Goal: Transaction & Acquisition: Download file/media

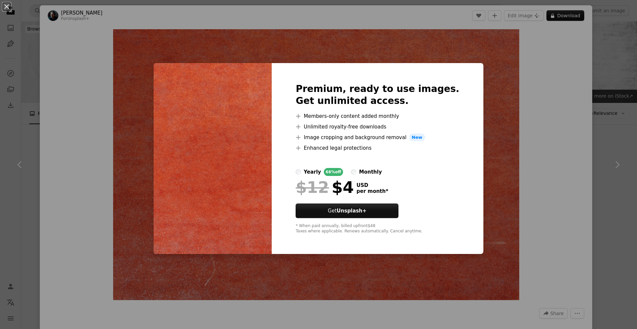
click at [626, 136] on div "An X shape Premium, ready to use images. Get unlimited access. A plus sign Memb…" at bounding box center [318, 164] width 637 height 329
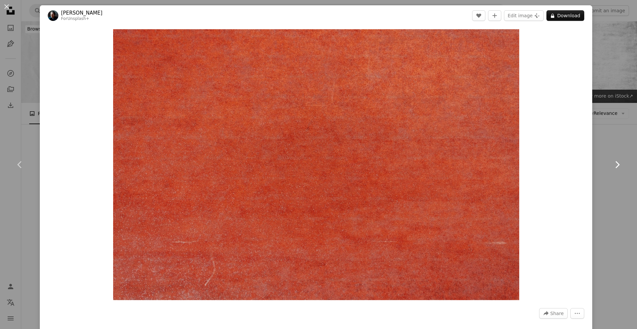
click at [609, 140] on link "Chevron right" at bounding box center [617, 165] width 40 height 64
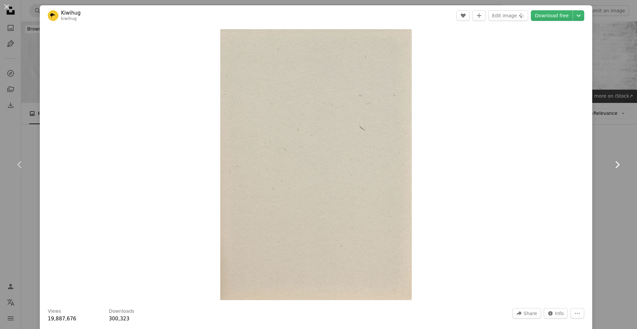
click at [617, 134] on link "Chevron right" at bounding box center [617, 165] width 40 height 64
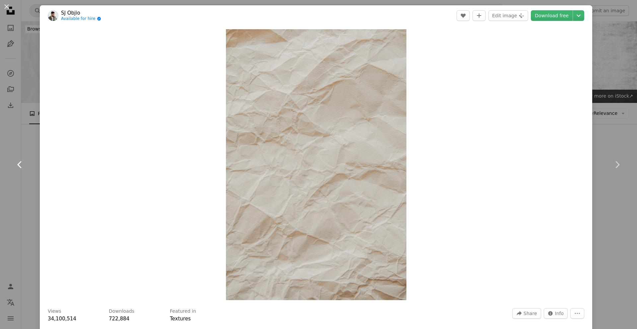
click at [18, 152] on link "Chevron left" at bounding box center [20, 165] width 40 height 64
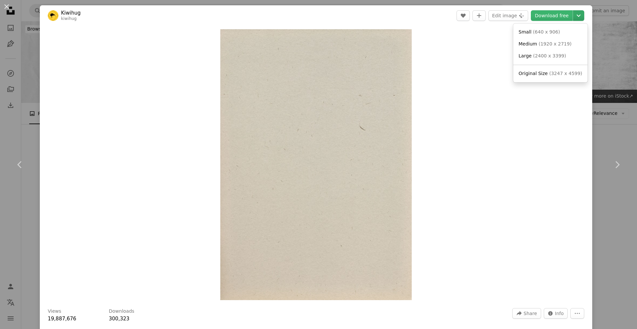
click at [573, 17] on icon "Chevron down" at bounding box center [578, 16] width 11 height 8
click at [538, 74] on span "Original Size" at bounding box center [532, 73] width 29 height 5
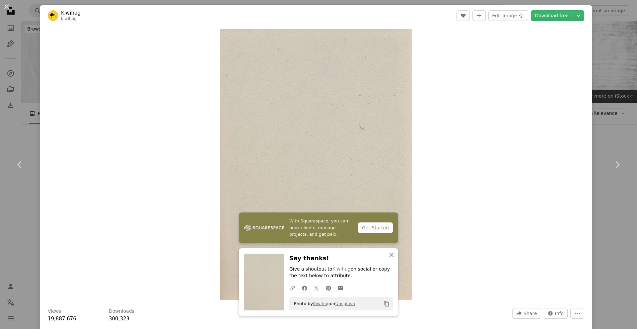
click at [16, 38] on div "An X shape Chevron left Chevron right With Squarespace, you can book clients, m…" at bounding box center [318, 164] width 637 height 329
